Goal: Obtain resource: Obtain resource

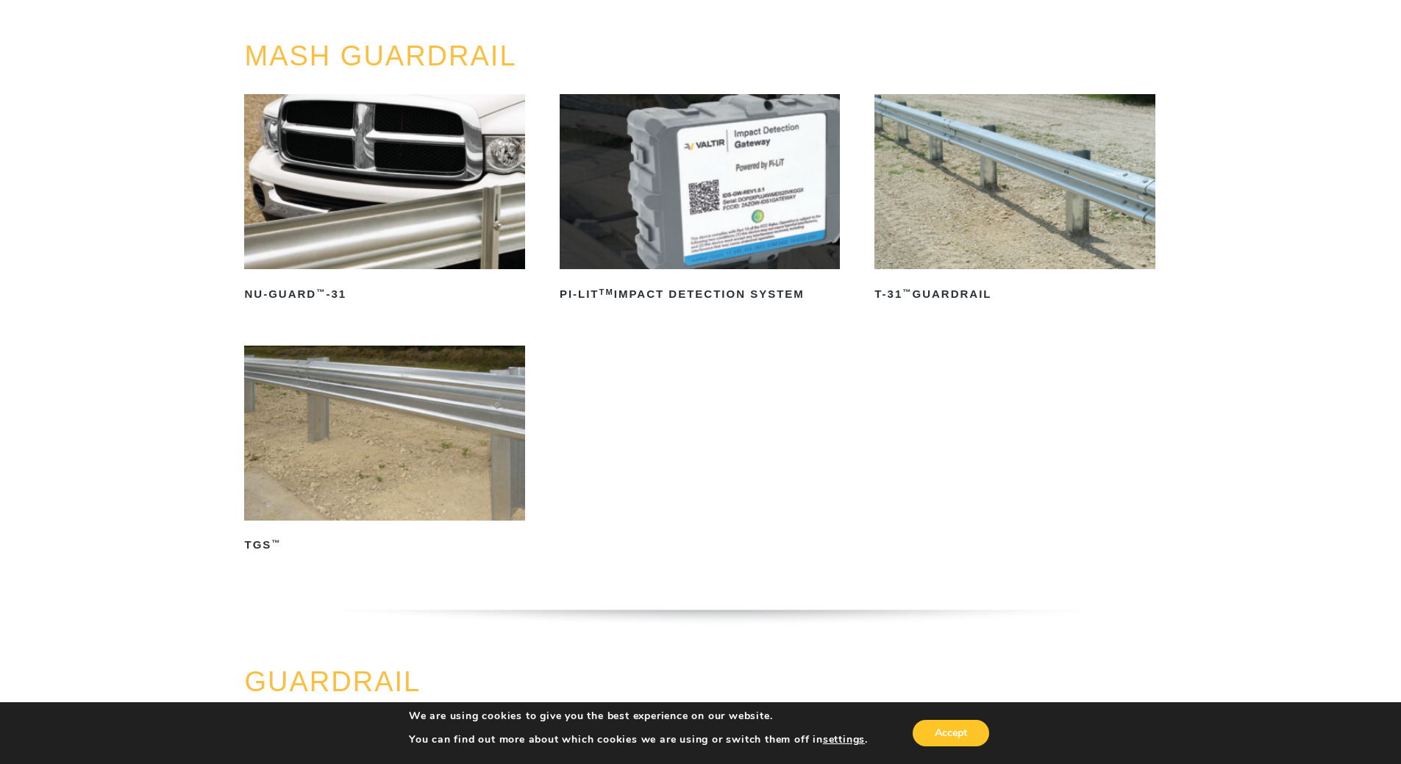
scroll to position [147, 0]
click at [1032, 163] on img at bounding box center [1014, 180] width 280 height 175
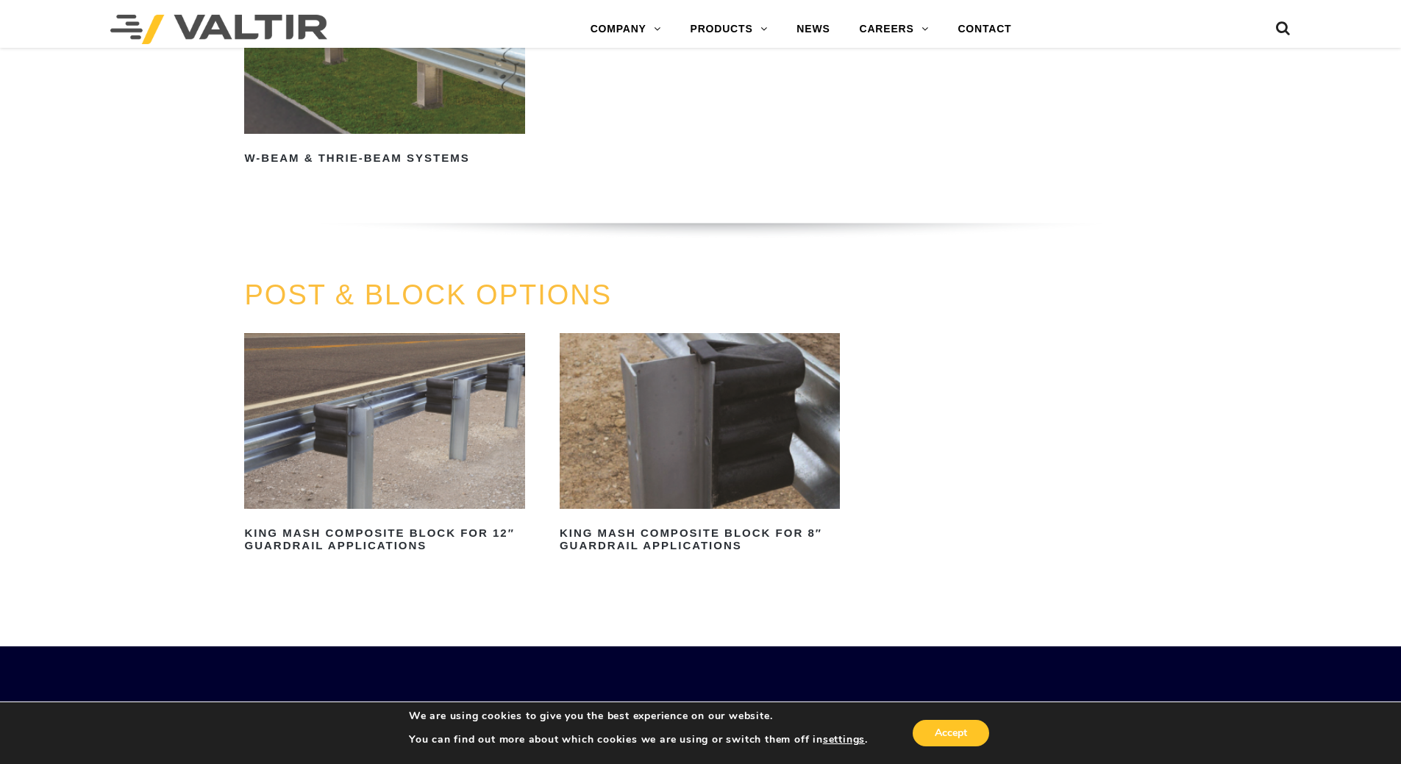
scroll to position [1287, 0]
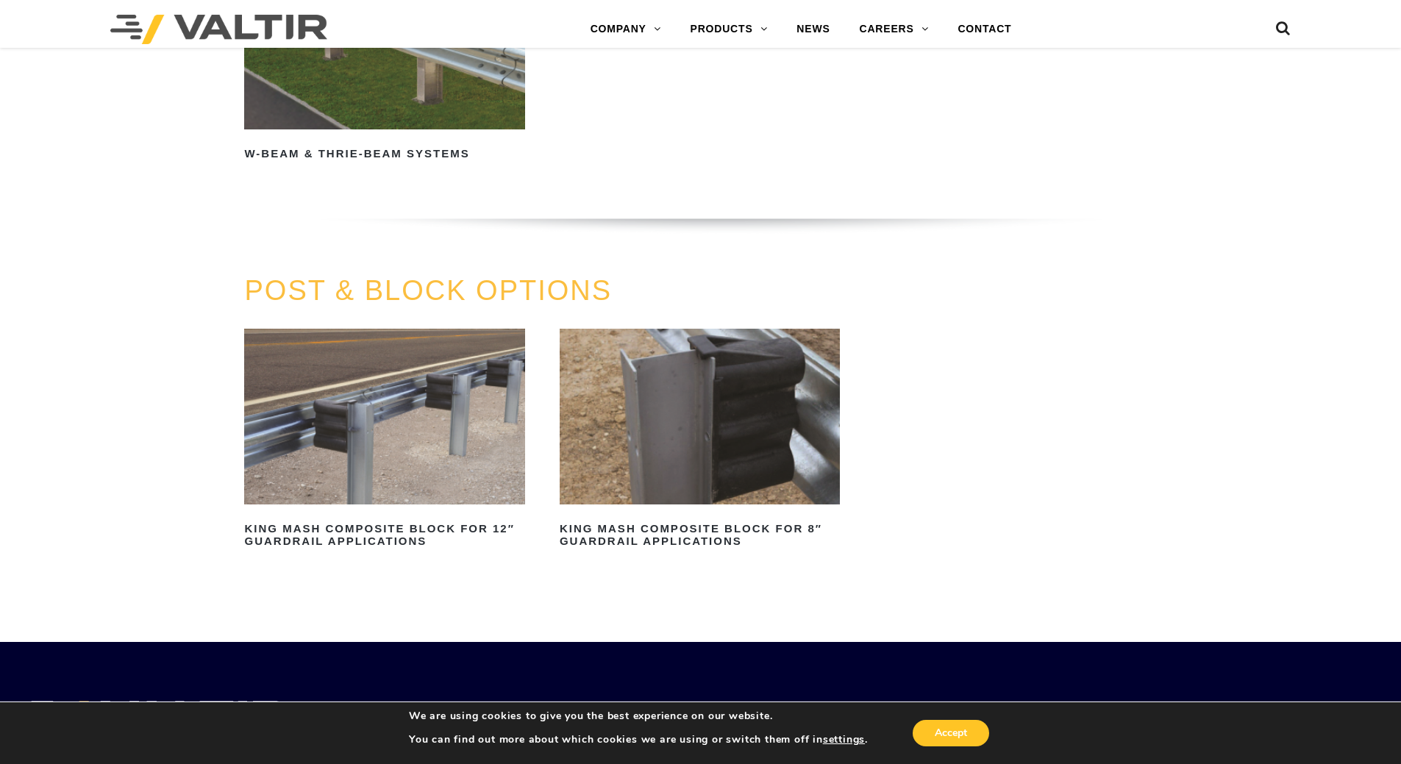
click at [362, 99] on img at bounding box center [384, 41] width 280 height 175
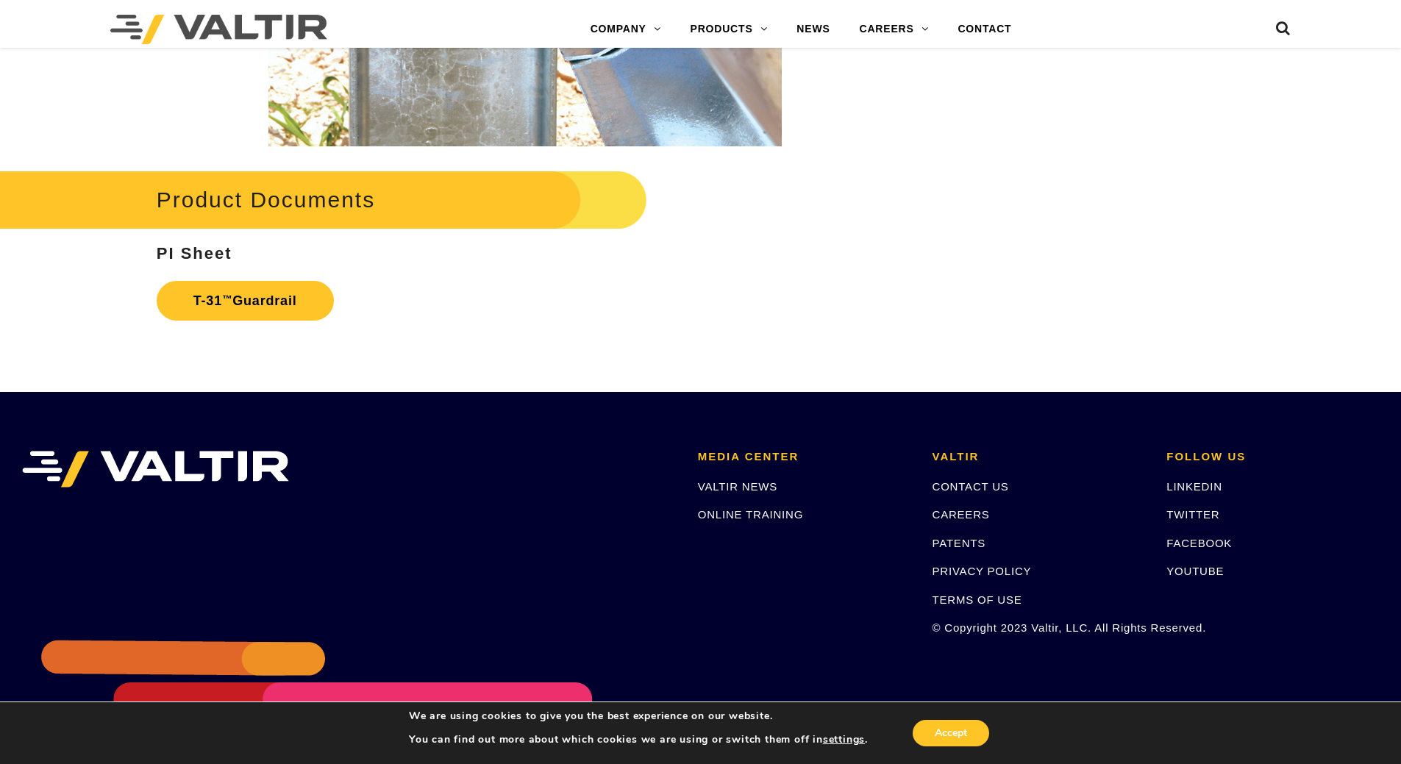
scroll to position [2574, 0]
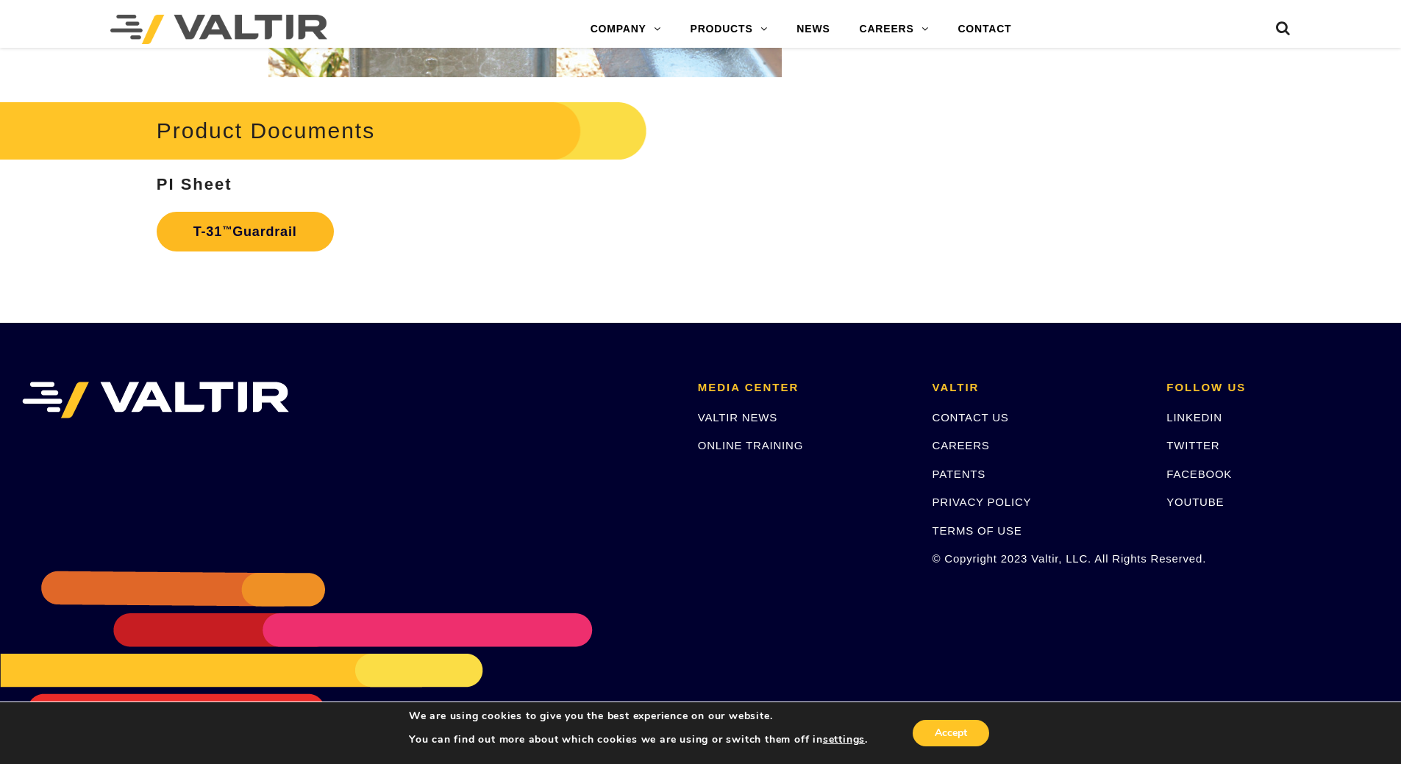
click at [225, 233] on sup "™" at bounding box center [227, 229] width 10 height 11
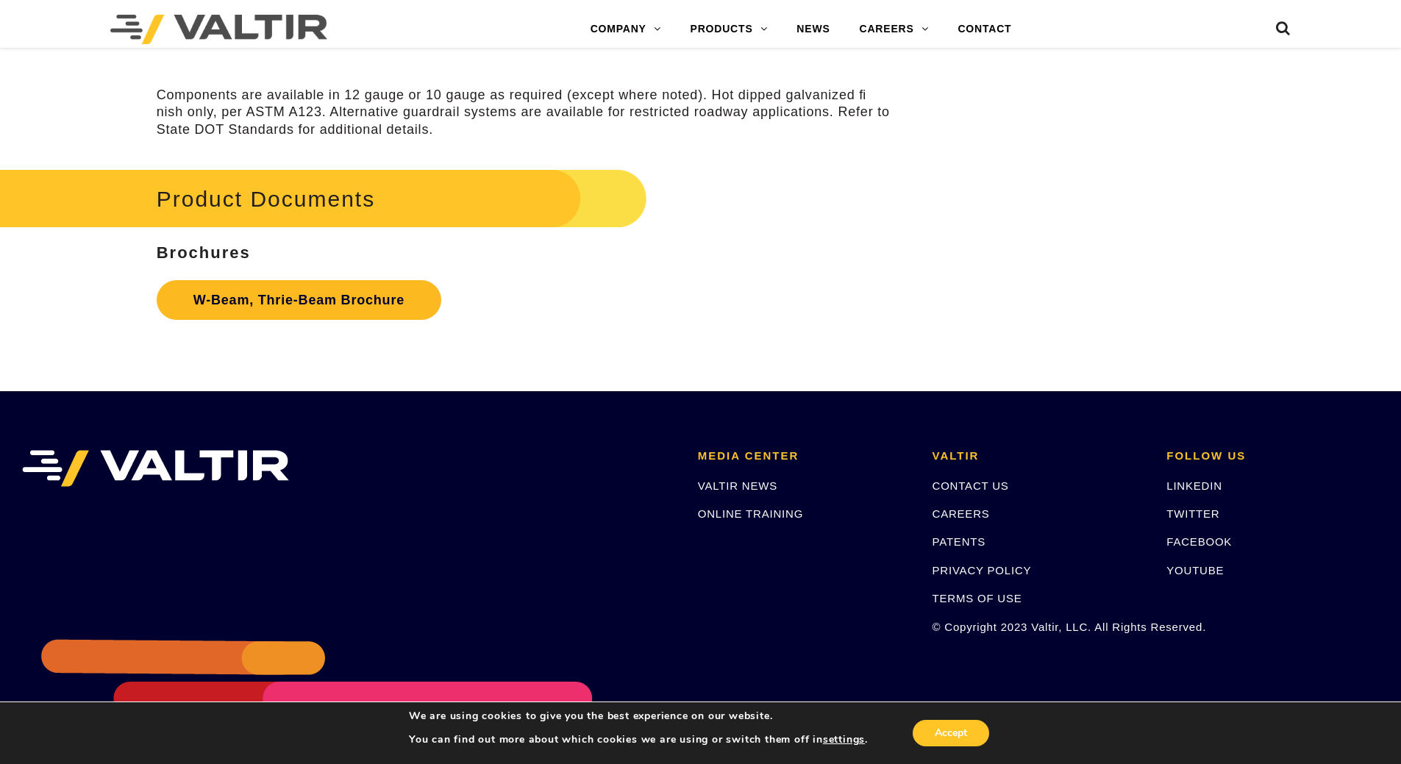
scroll to position [4702, 0]
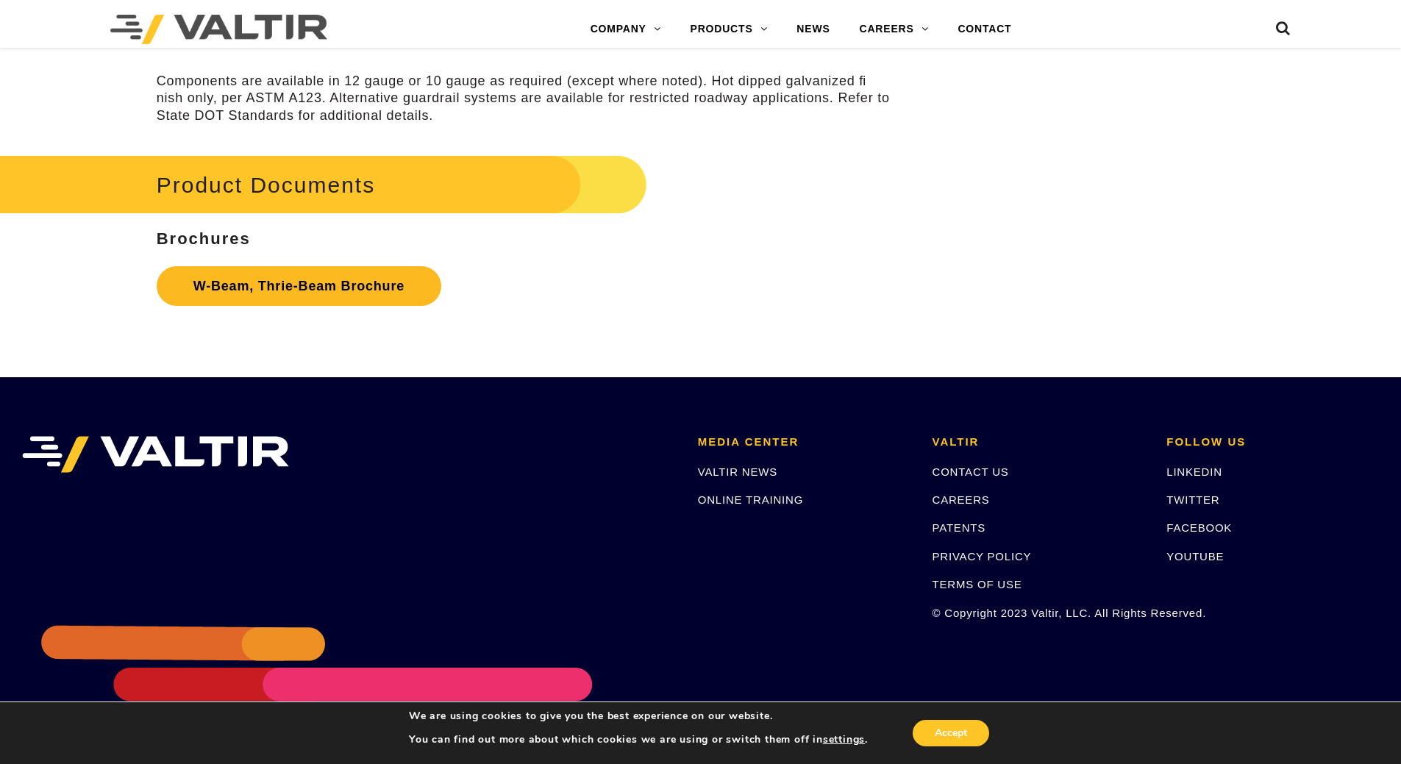
click at [245, 301] on link "W-Beam, Thrie-Beam Brochure" at bounding box center [299, 286] width 285 height 40
